Goal: Navigation & Orientation: Find specific page/section

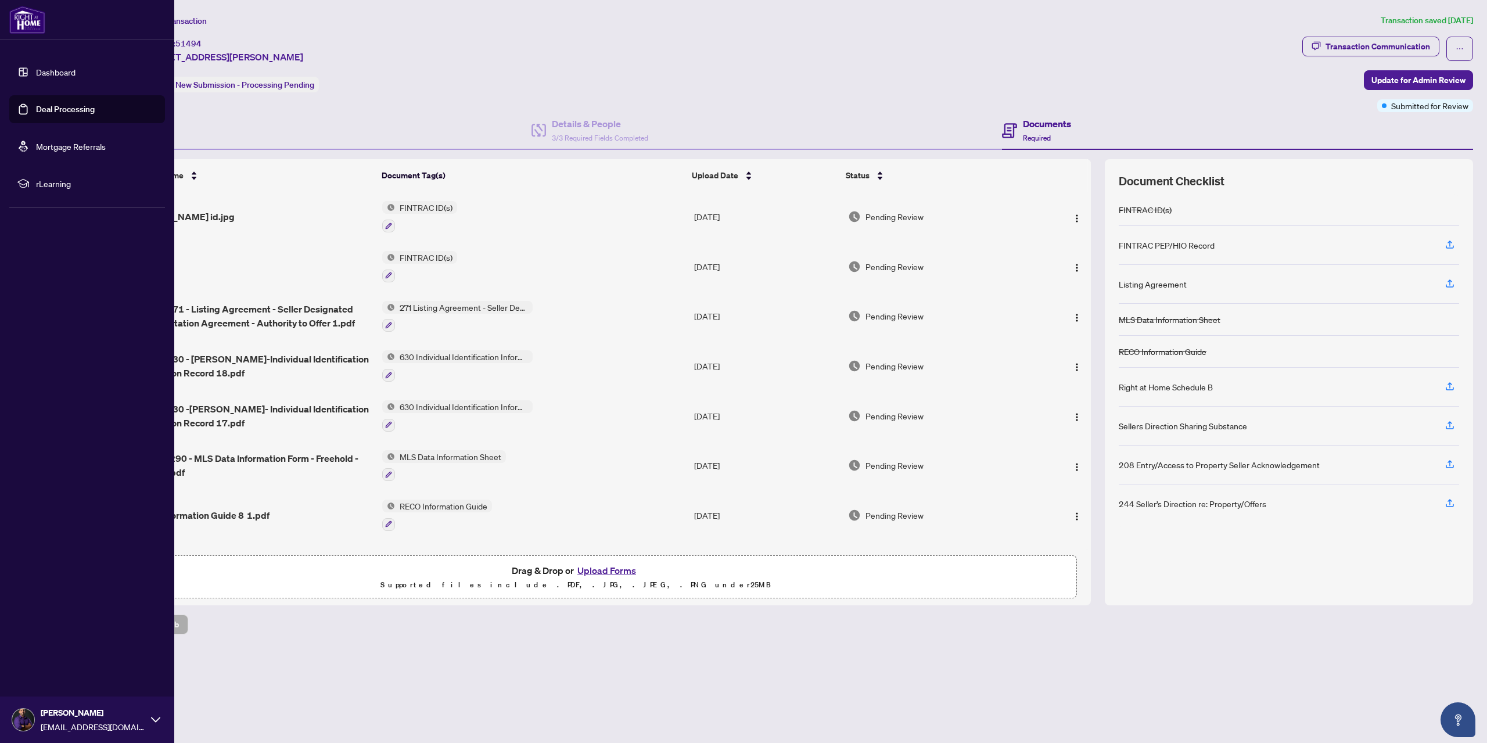
click at [44, 71] on link "Dashboard" at bounding box center [56, 72] width 40 height 10
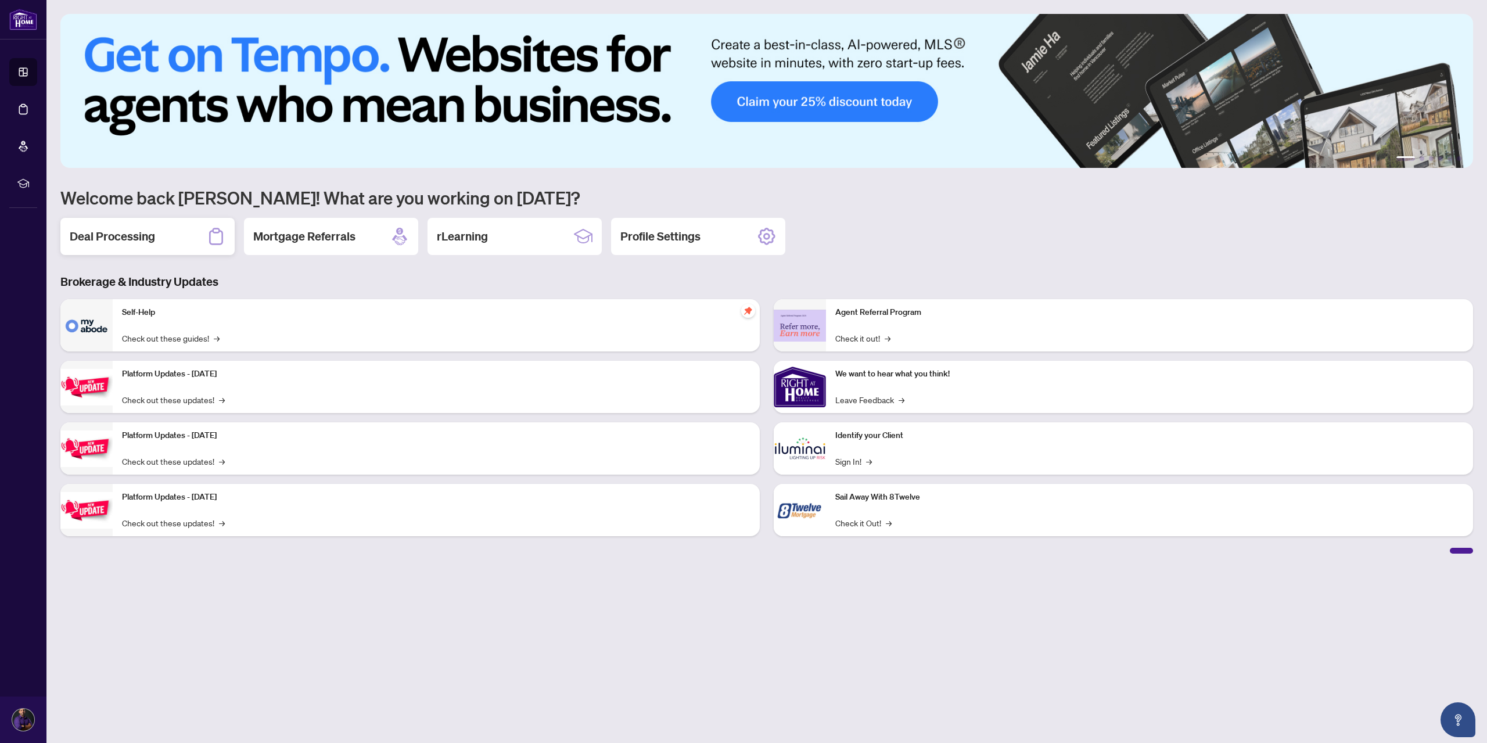
click at [190, 242] on div "Deal Processing" at bounding box center [147, 236] width 174 height 37
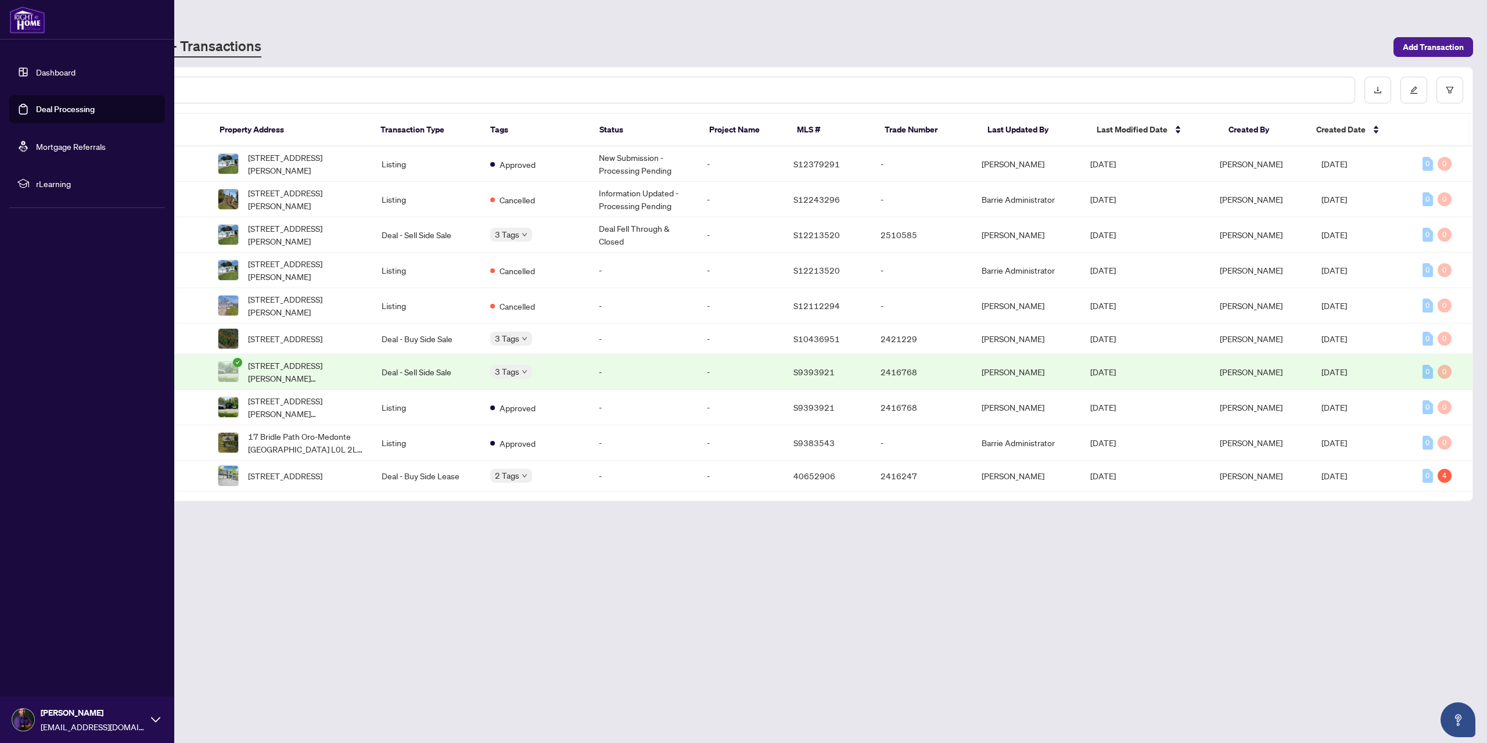
click at [33, 26] on img at bounding box center [27, 20] width 36 height 28
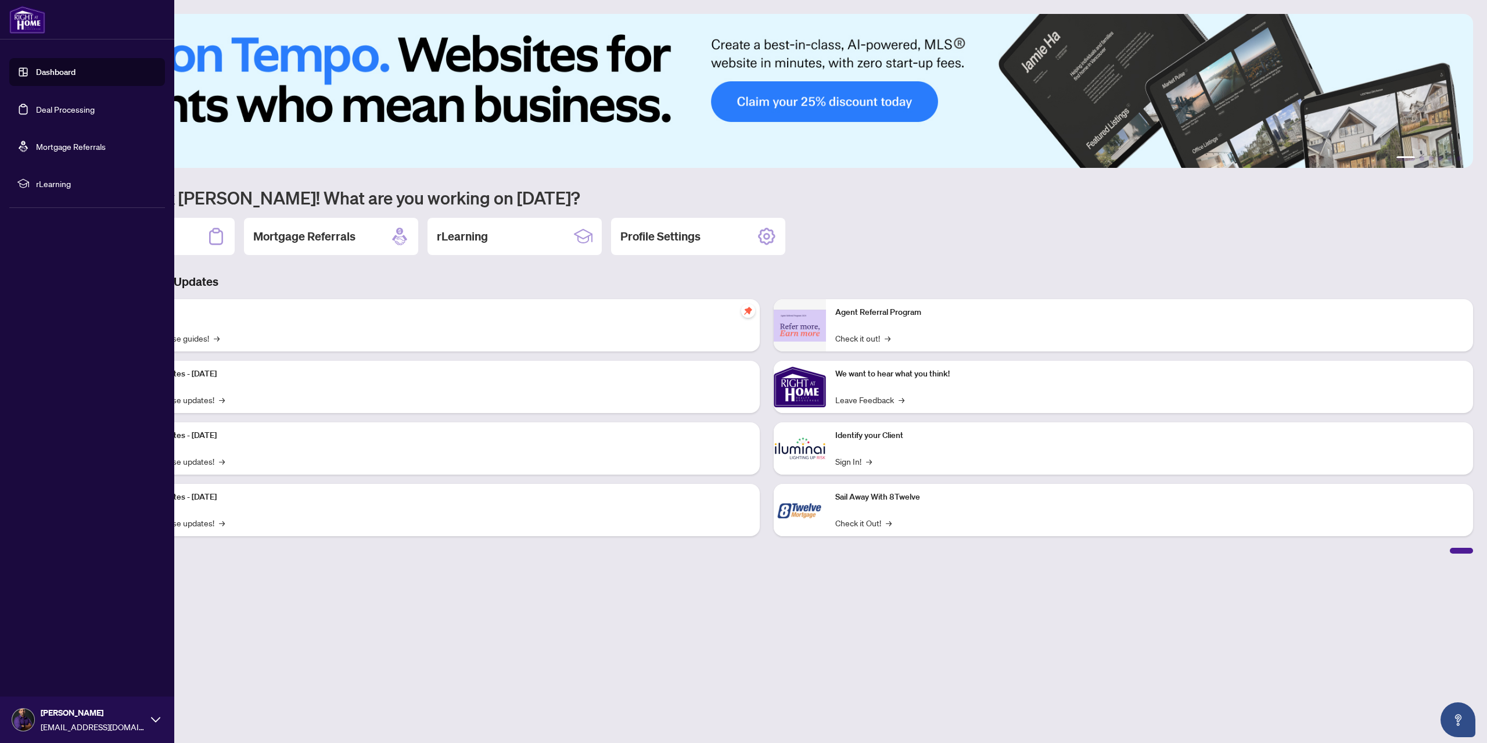
click at [52, 70] on link "Dashboard" at bounding box center [56, 72] width 40 height 10
